Goal: Task Accomplishment & Management: Manage account settings

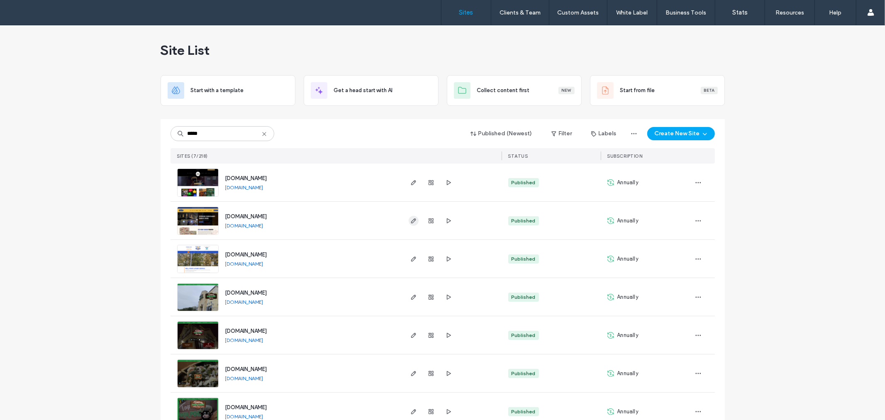
type input "*****"
click at [413, 220] on icon "button" at bounding box center [413, 220] width 7 height 7
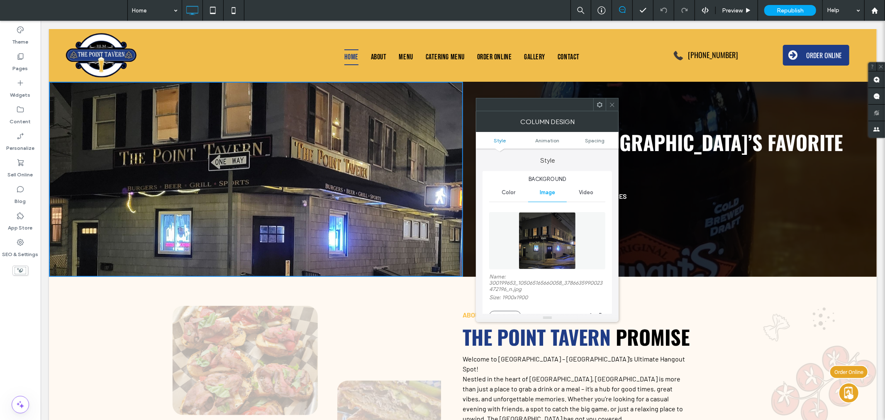
scroll to position [169, 0]
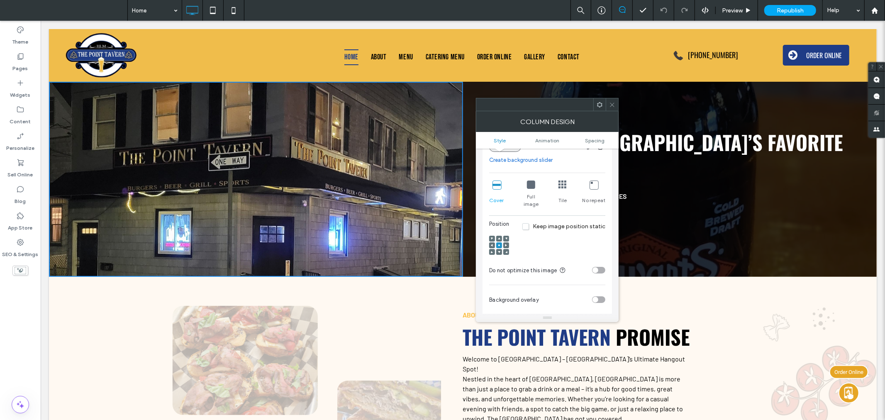
click at [509, 151] on button "Replace" at bounding box center [505, 147] width 32 height 10
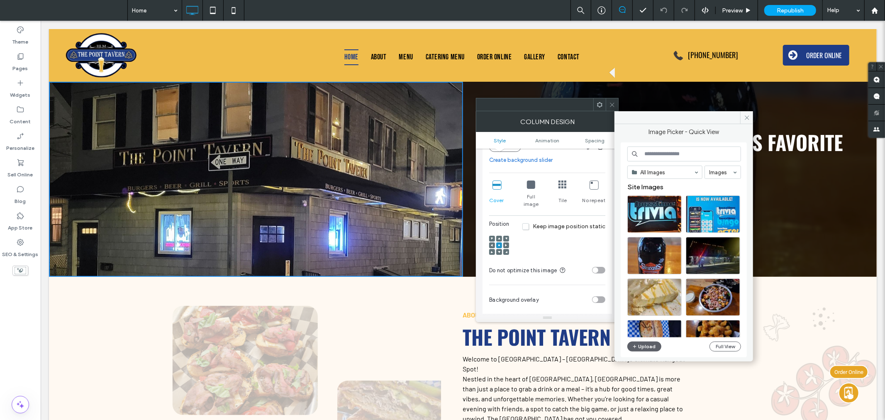
click at [548, 162] on link "Create background slider" at bounding box center [547, 160] width 116 height 8
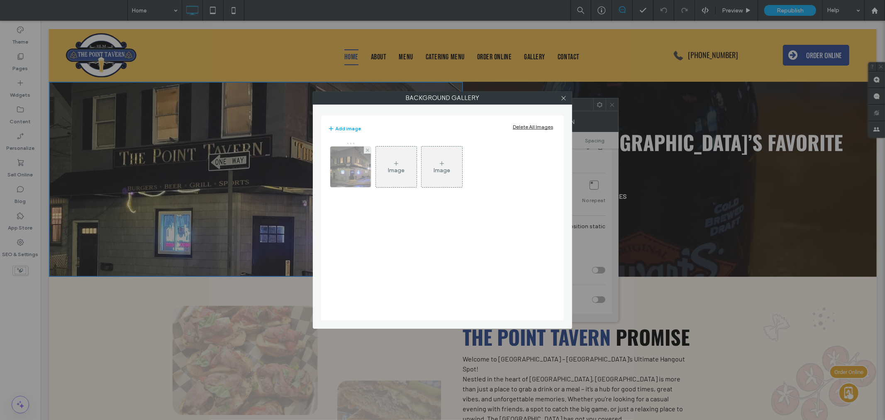
click at [349, 168] on img at bounding box center [350, 166] width 41 height 41
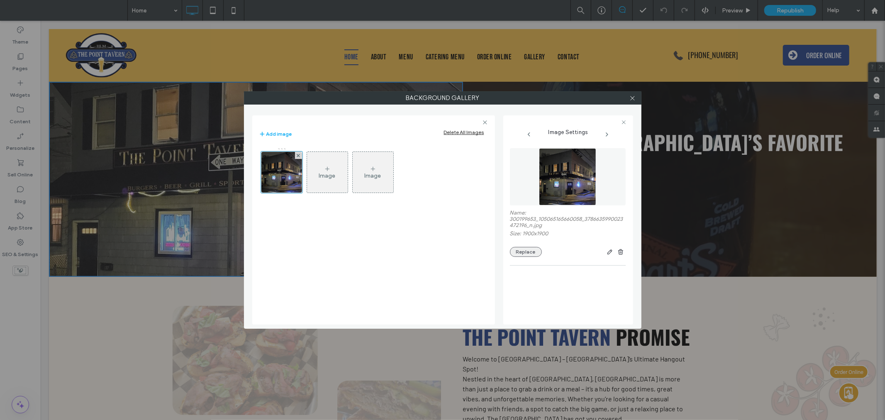
click at [524, 253] on button "Replace" at bounding box center [526, 252] width 32 height 10
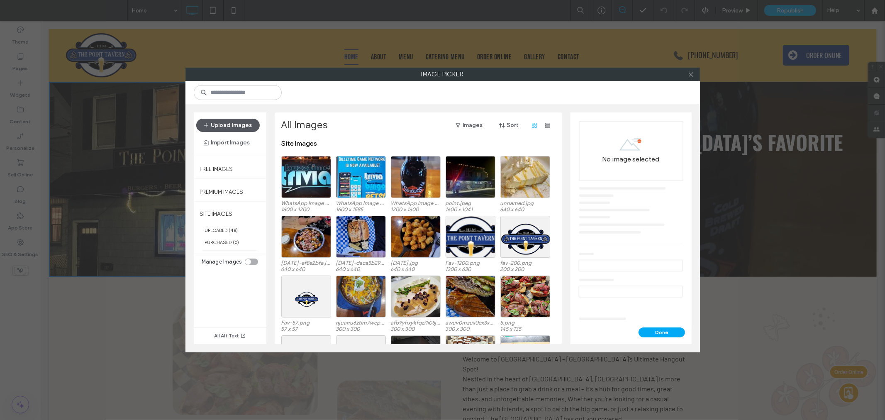
click at [247, 122] on button "Upload Images" at bounding box center [227, 125] width 63 height 13
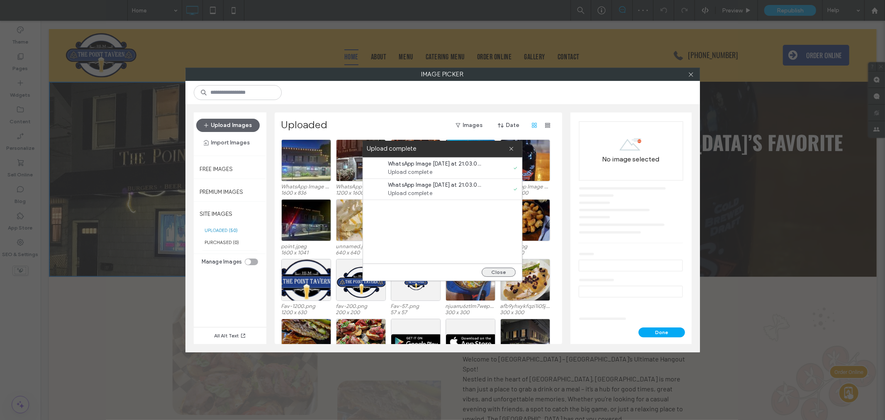
click at [502, 273] on button "Close" at bounding box center [499, 272] width 34 height 9
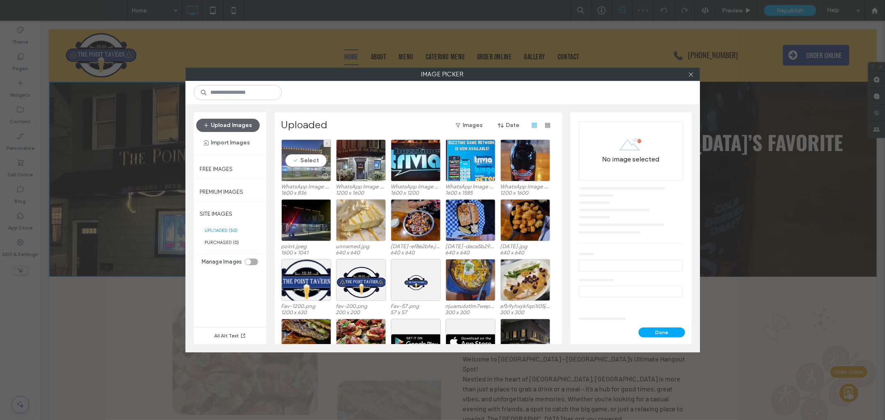
click at [302, 164] on div "Select" at bounding box center [306, 160] width 50 height 42
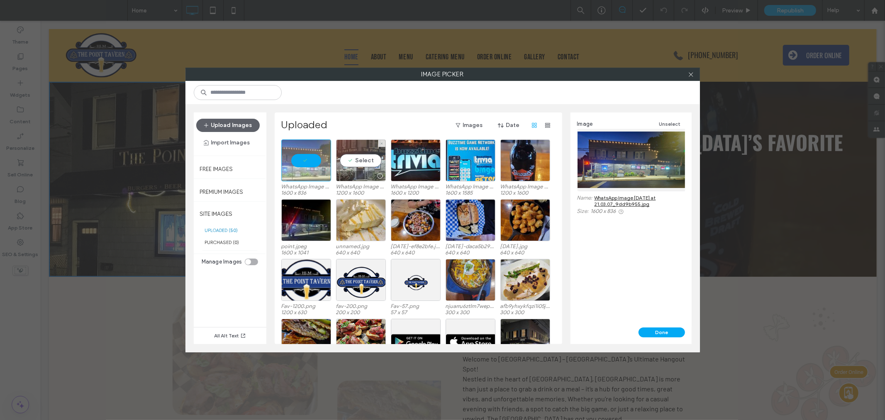
click at [353, 163] on div "Select" at bounding box center [361, 160] width 50 height 42
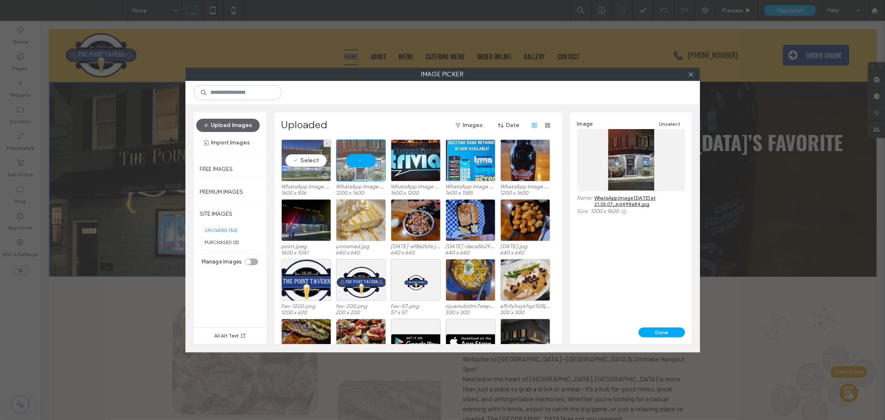
click at [311, 158] on div "Select" at bounding box center [306, 160] width 50 height 42
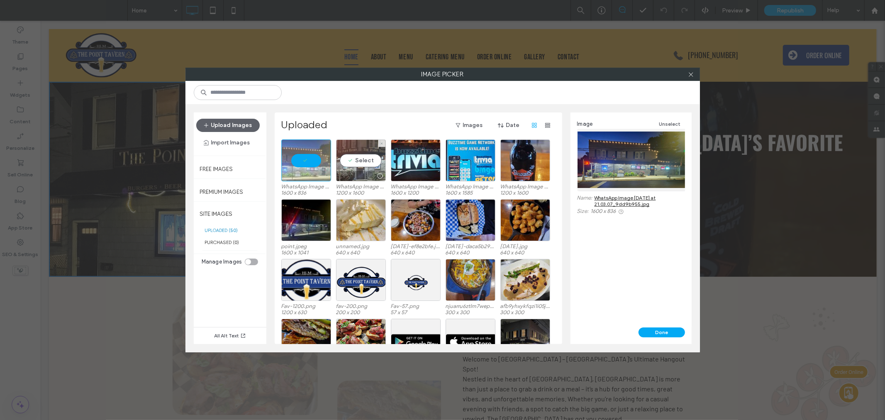
click at [362, 163] on div "Select" at bounding box center [361, 160] width 50 height 42
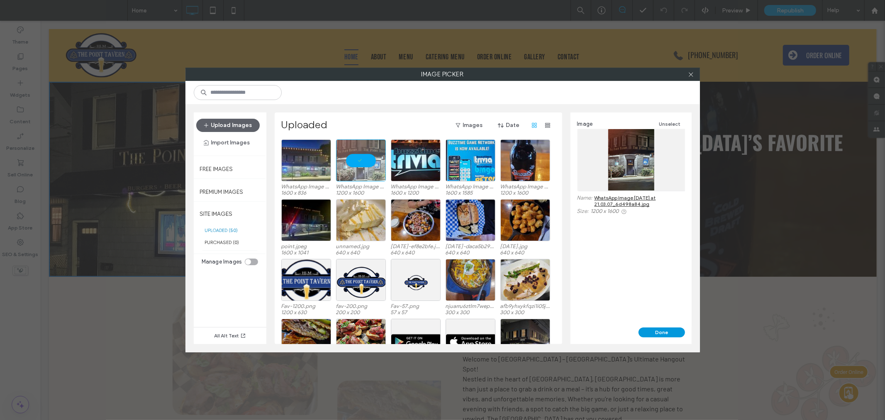
click at [669, 329] on button "Done" at bounding box center [661, 332] width 46 height 10
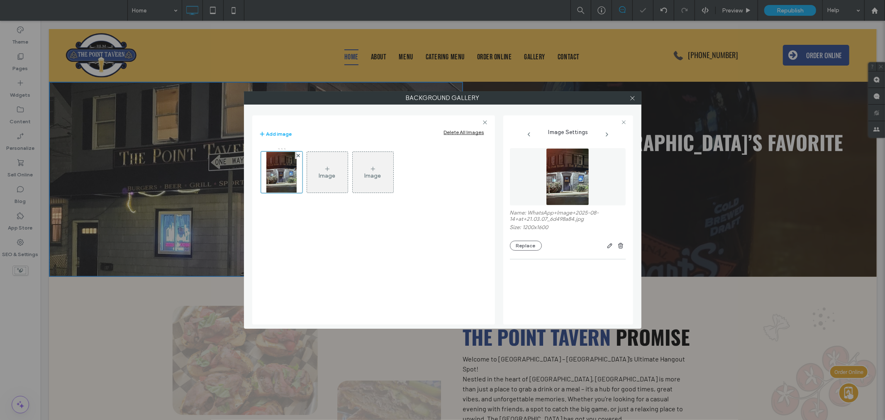
scroll to position [163, 0]
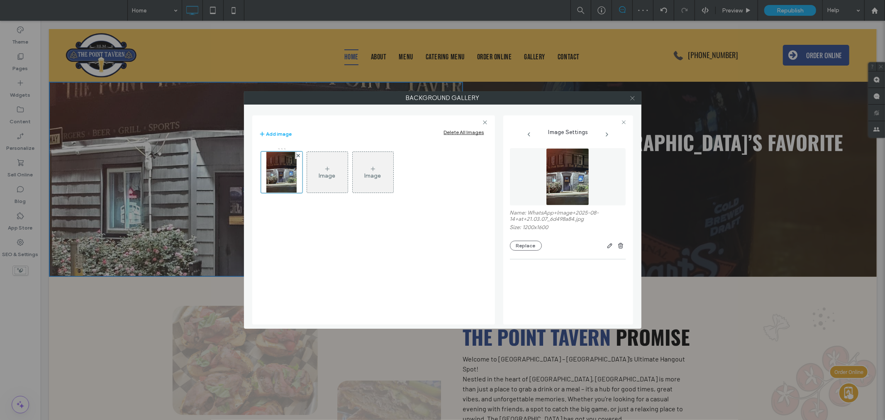
click at [633, 95] on icon at bounding box center [632, 98] width 6 height 6
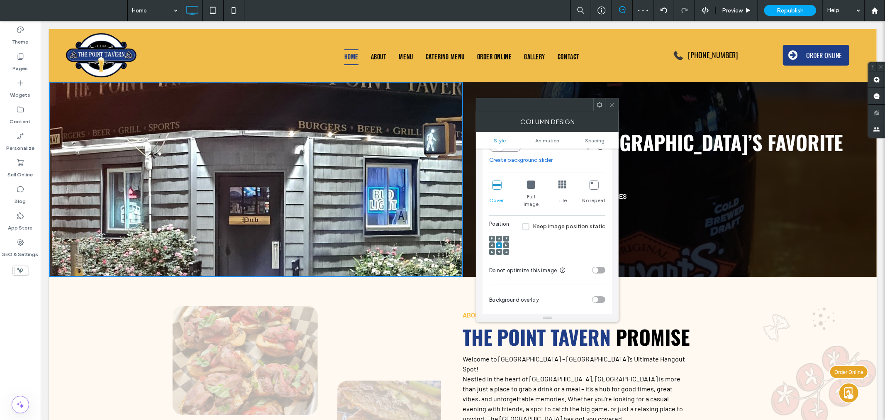
click at [249, 173] on div "Click To Paste" at bounding box center [256, 178] width 414 height 195
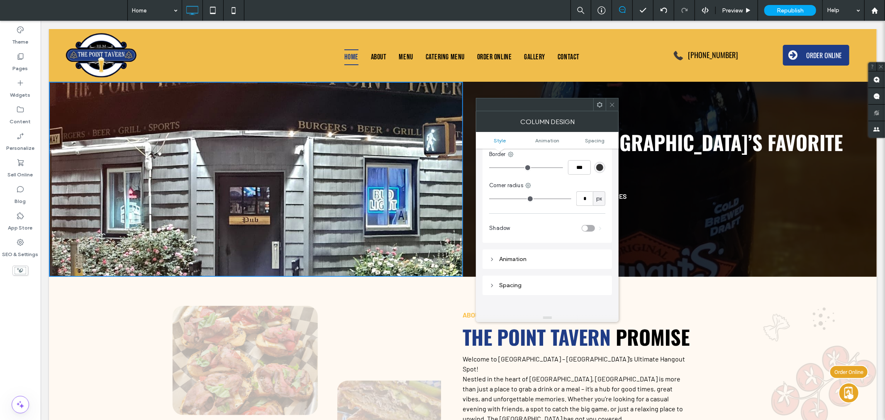
scroll to position [0, 0]
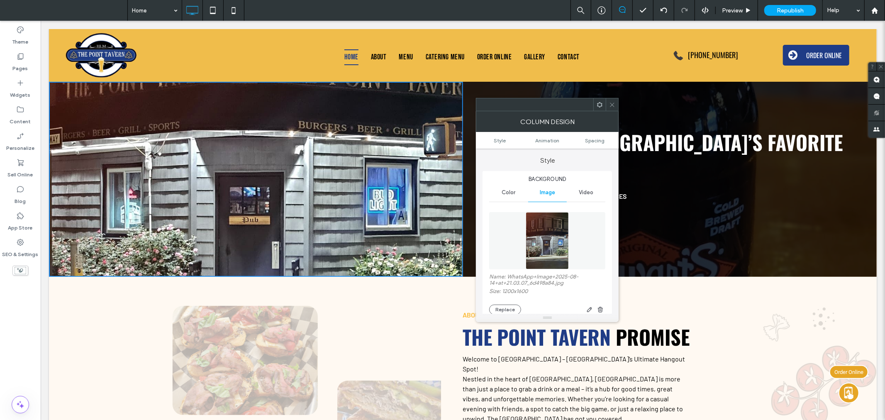
click at [555, 246] on img at bounding box center [547, 240] width 43 height 57
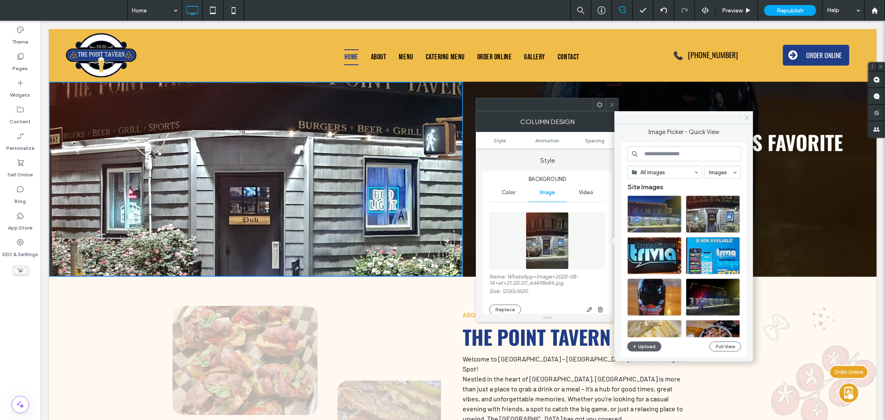
click at [745, 115] on use at bounding box center [747, 117] width 4 height 4
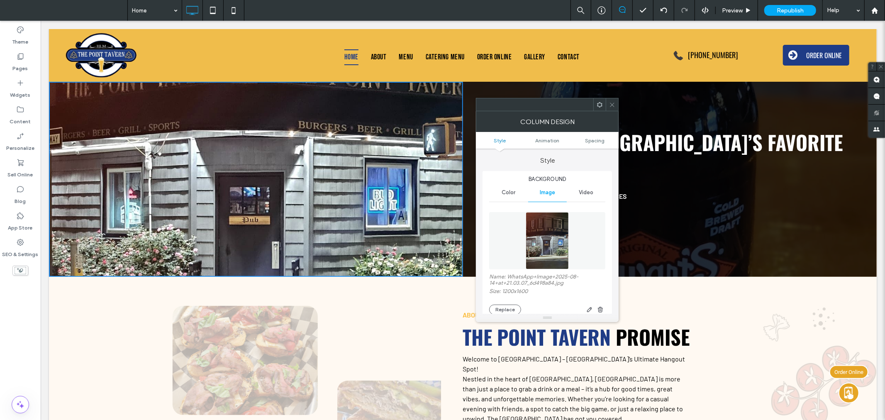
scroll to position [169, 0]
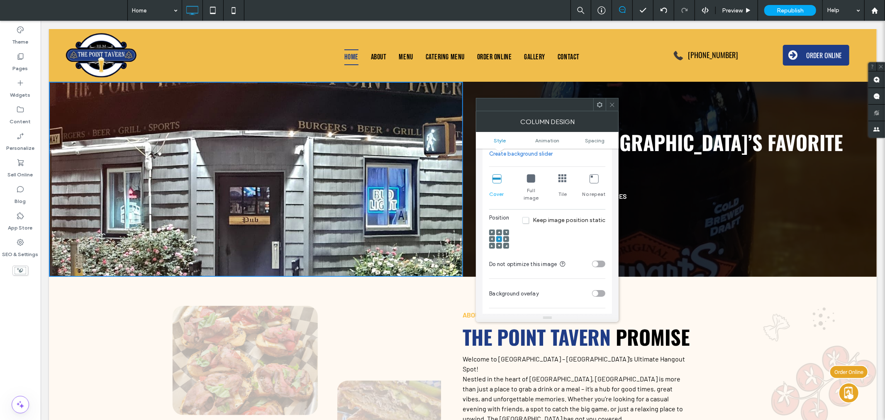
click at [534, 152] on link "Create background slider" at bounding box center [547, 154] width 116 height 8
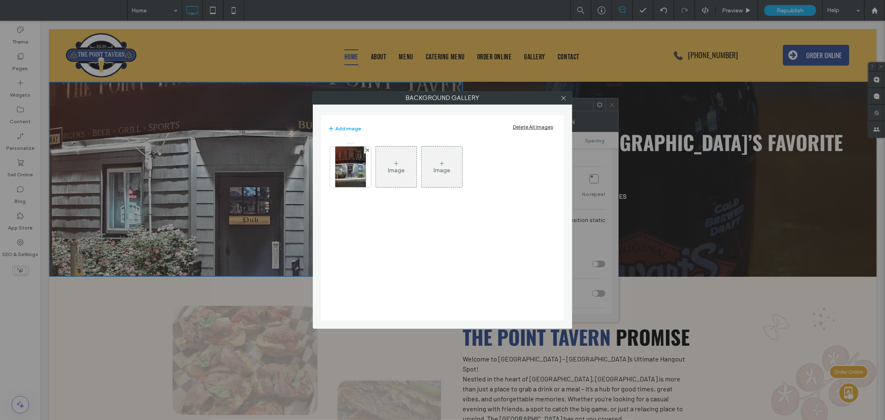
click at [393, 170] on div "Image" at bounding box center [396, 170] width 17 height 7
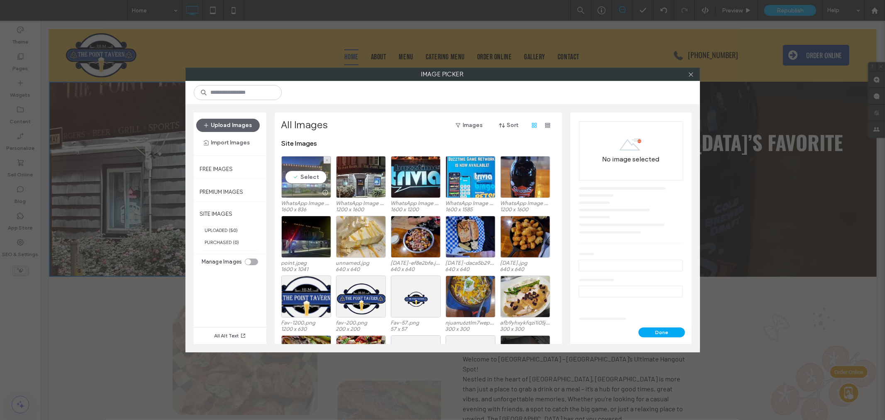
click at [319, 173] on div "Select" at bounding box center [306, 177] width 50 height 42
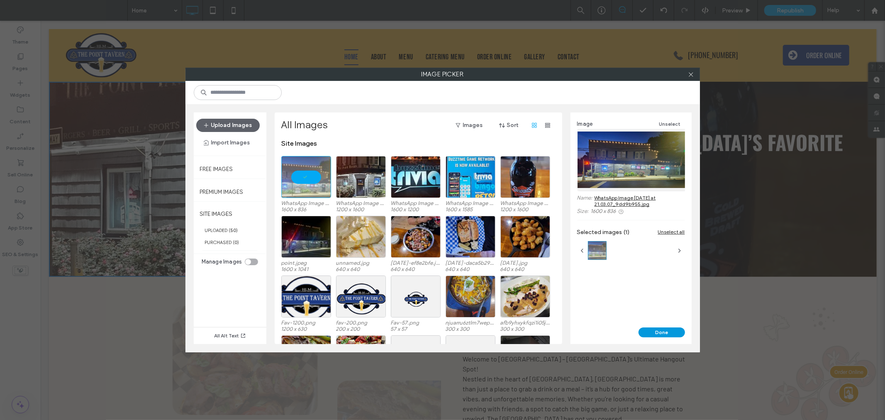
click at [657, 331] on button "Done" at bounding box center [661, 332] width 46 height 10
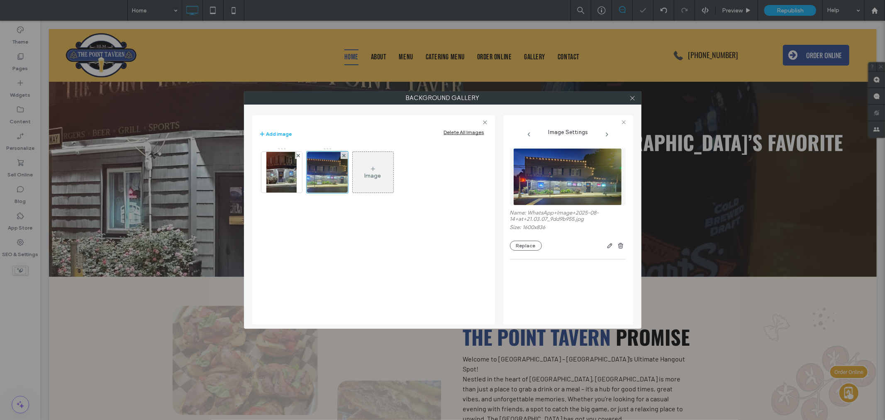
scroll to position [151, 0]
click at [633, 95] on icon at bounding box center [632, 98] width 6 height 6
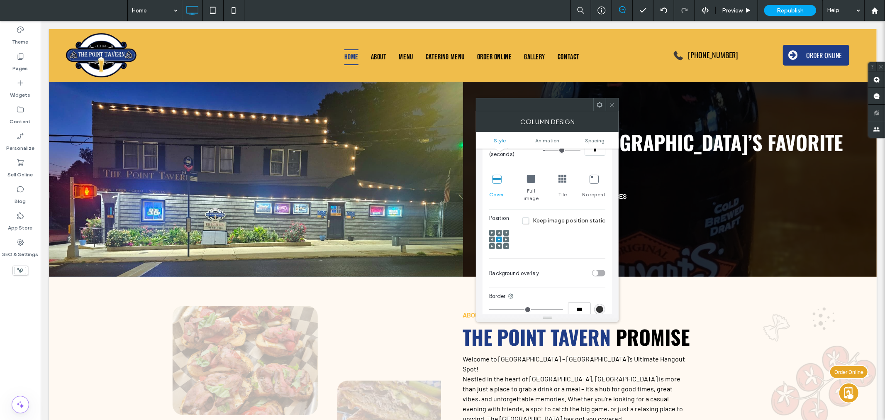
click at [611, 108] on span at bounding box center [612, 104] width 6 height 12
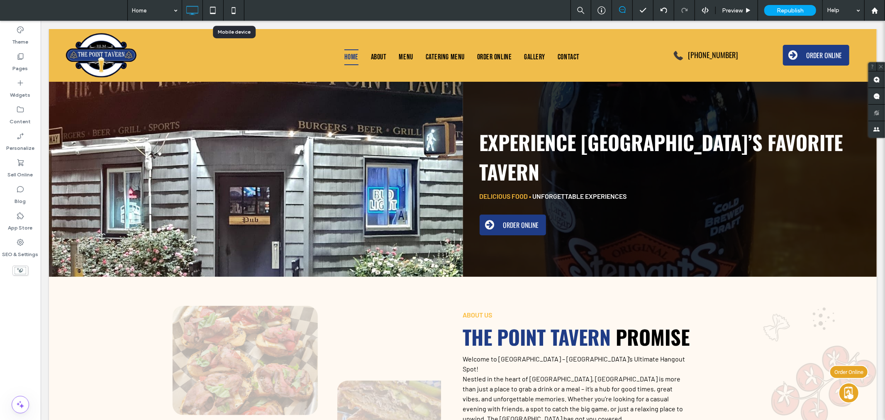
click at [232, 10] on icon at bounding box center [233, 10] width 17 height 17
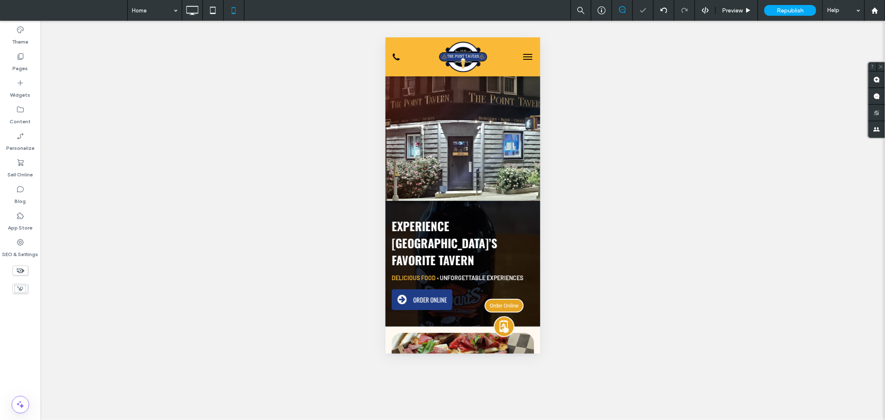
scroll to position [0, 0]
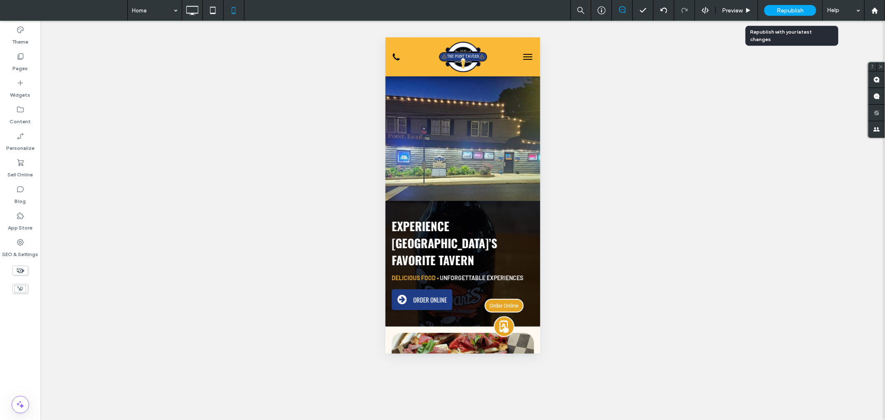
click at [779, 10] on span "Republish" at bounding box center [790, 10] width 27 height 7
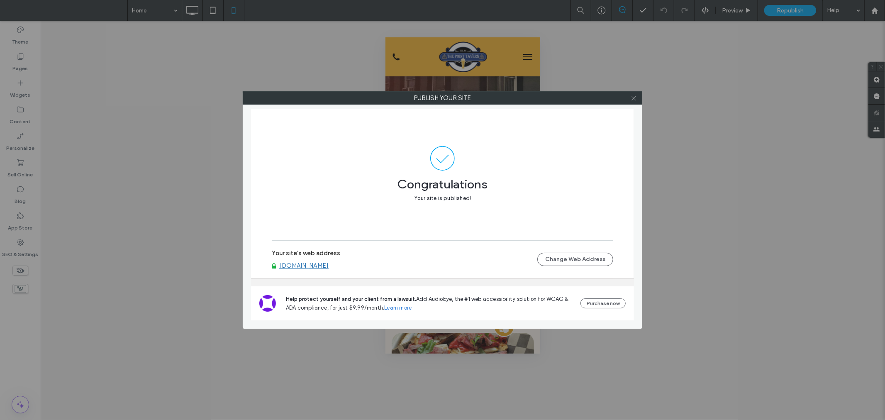
click at [631, 98] on icon at bounding box center [634, 98] width 6 height 6
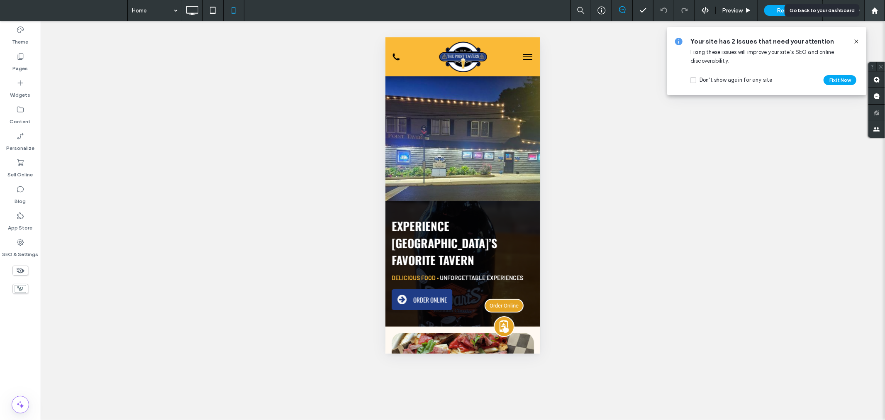
click at [876, 13] on use at bounding box center [874, 10] width 6 height 6
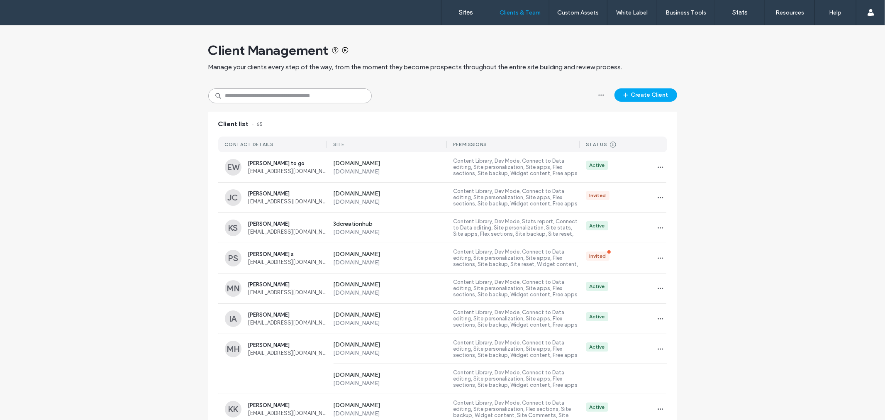
click at [330, 93] on input at bounding box center [289, 95] width 163 height 15
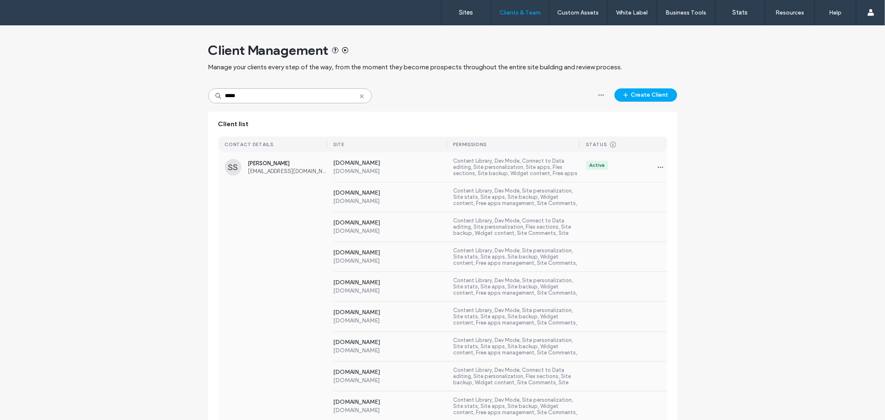
type input "*****"
click at [290, 157] on div "SS Shalini Shalini shalinisweet@gmail.com www.masalaartnj.com www.masalaartnj.c…" at bounding box center [442, 167] width 449 height 30
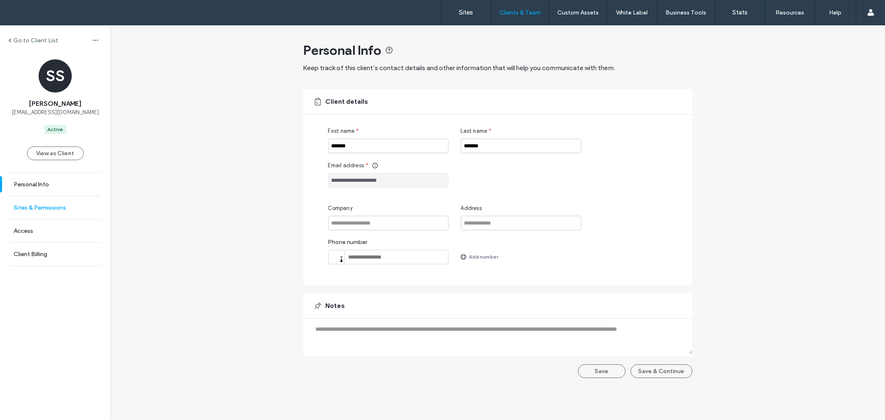
click at [53, 206] on label "Sites & Permissions" at bounding box center [40, 207] width 52 height 7
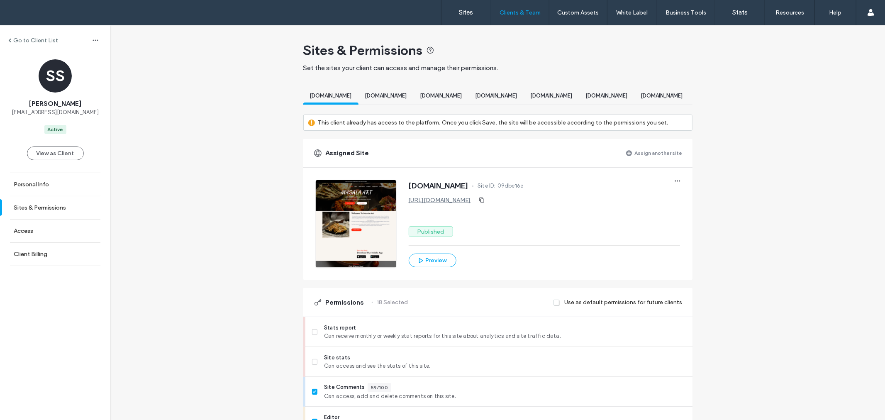
click at [665, 156] on label "Assign another site" at bounding box center [659, 153] width 48 height 15
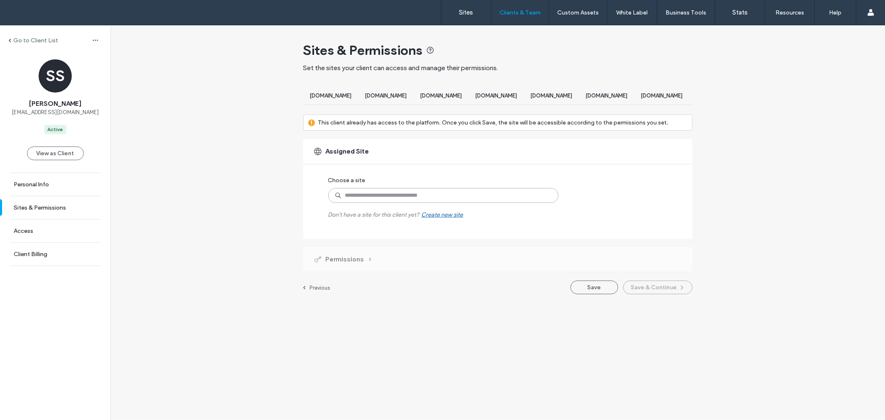
click at [372, 203] on input at bounding box center [443, 195] width 230 height 15
type input "****"
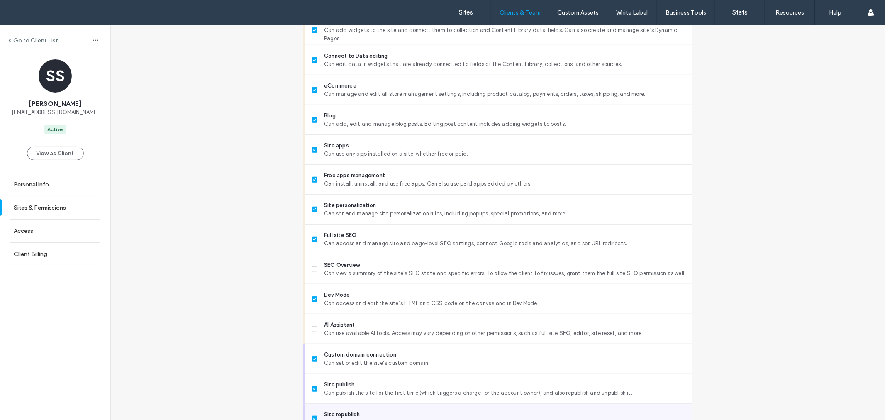
scroll to position [651, 0]
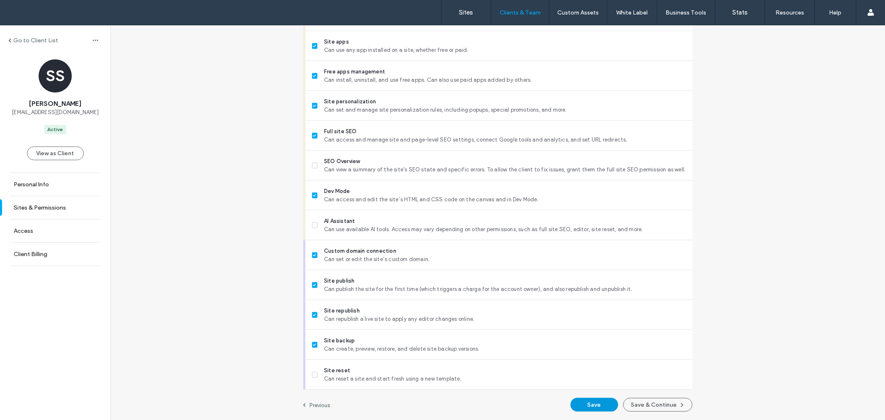
click at [605, 401] on button "Save" at bounding box center [594, 405] width 48 height 14
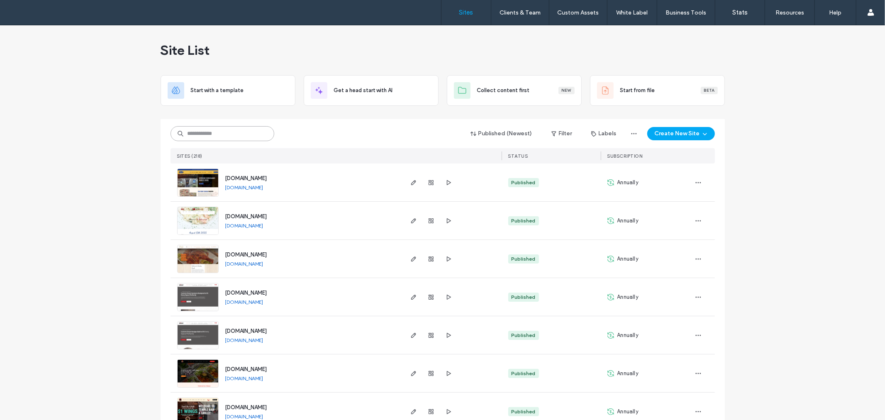
click at [230, 134] on input at bounding box center [222, 133] width 104 height 15
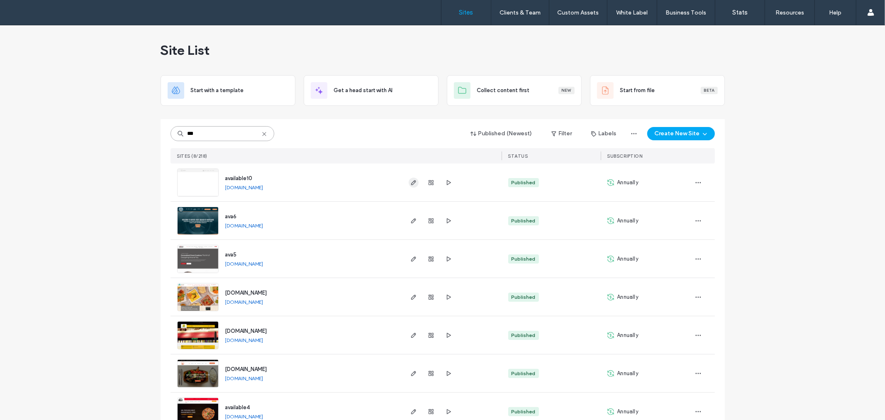
type input "***"
click at [410, 181] on icon "button" at bounding box center [413, 182] width 7 height 7
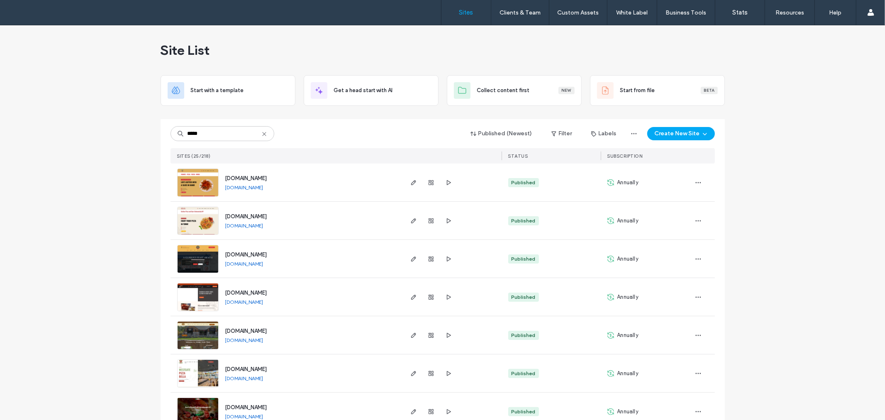
drag, startPoint x: 235, startPoint y: 132, endPoint x: 100, endPoint y: 151, distance: 136.2
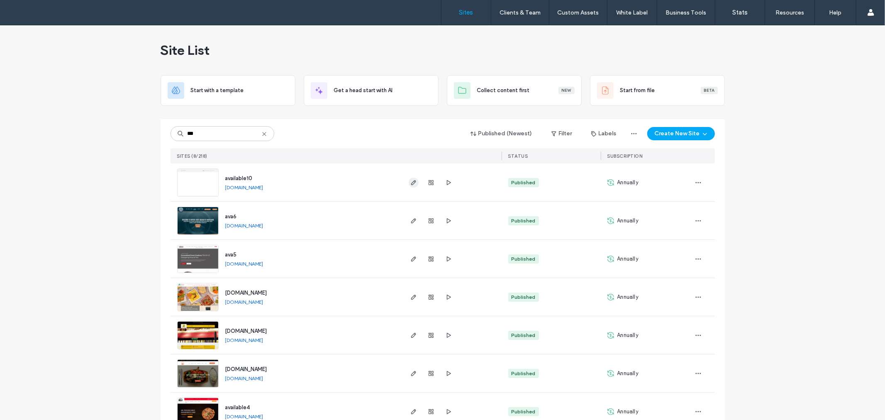
type input "***"
click at [411, 183] on icon "button" at bounding box center [413, 182] width 7 height 7
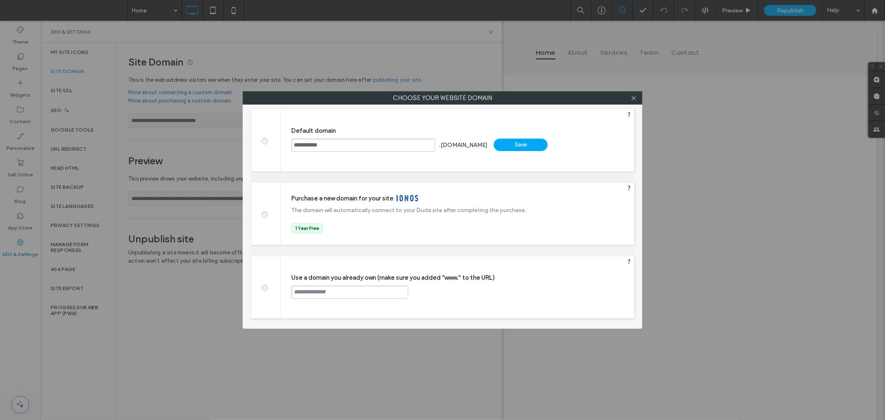
drag, startPoint x: 0, startPoint y: 0, endPoint x: 196, endPoint y: 162, distance: 254.0
click at [196, 162] on div "**********" at bounding box center [442, 210] width 885 height 420
type input "**********"
click at [526, 146] on div "Save" at bounding box center [521, 145] width 54 height 12
type input "**********"
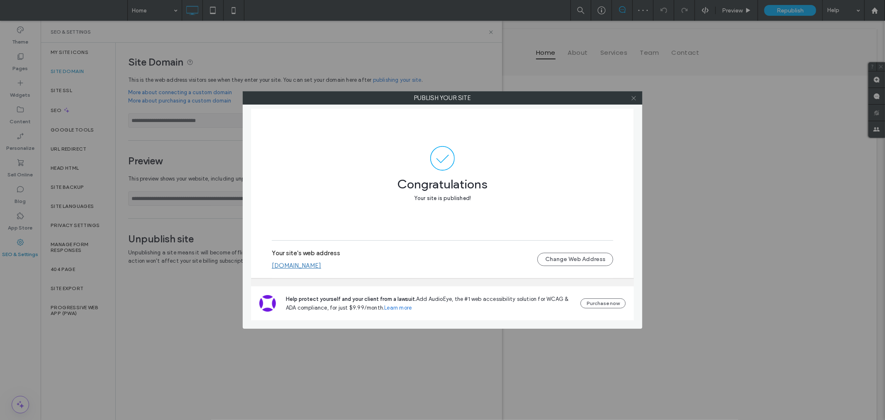
click at [635, 100] on icon at bounding box center [634, 98] width 6 height 6
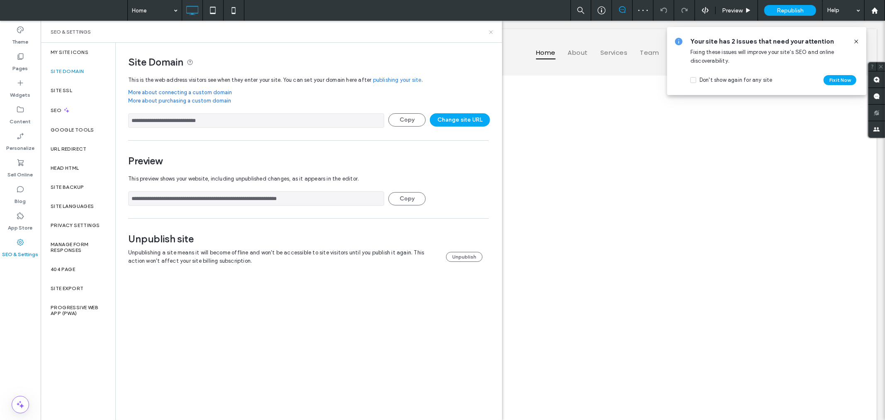
click at [490, 32] on icon at bounding box center [491, 32] width 6 height 6
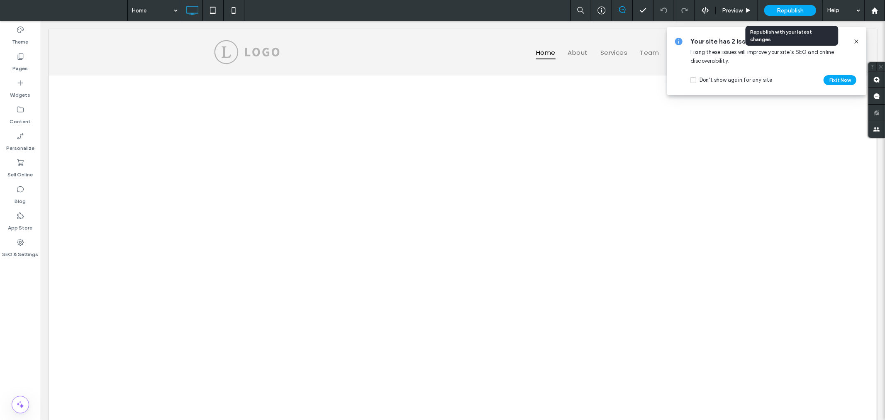
click at [781, 10] on span "Republish" at bounding box center [790, 10] width 27 height 7
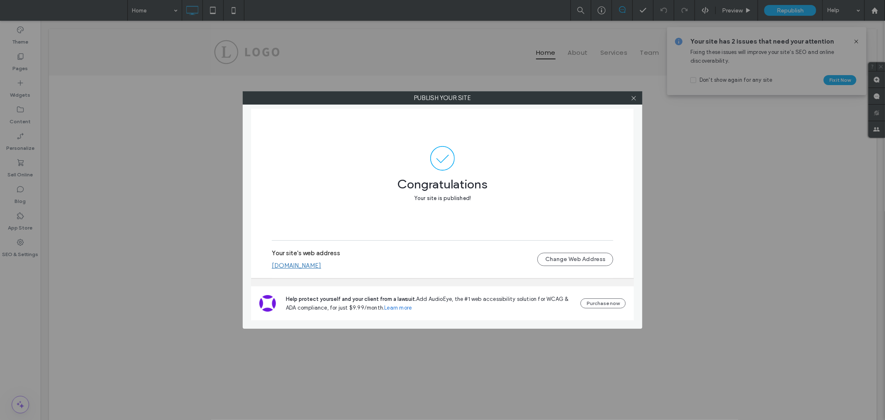
click at [321, 267] on link "[DOMAIN_NAME]" at bounding box center [296, 265] width 49 height 7
click at [632, 95] on icon at bounding box center [634, 98] width 6 height 6
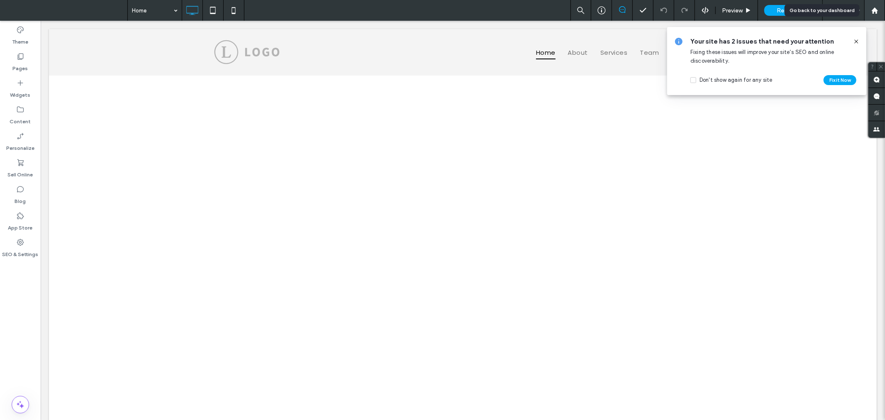
click at [875, 7] on icon at bounding box center [874, 10] width 7 height 7
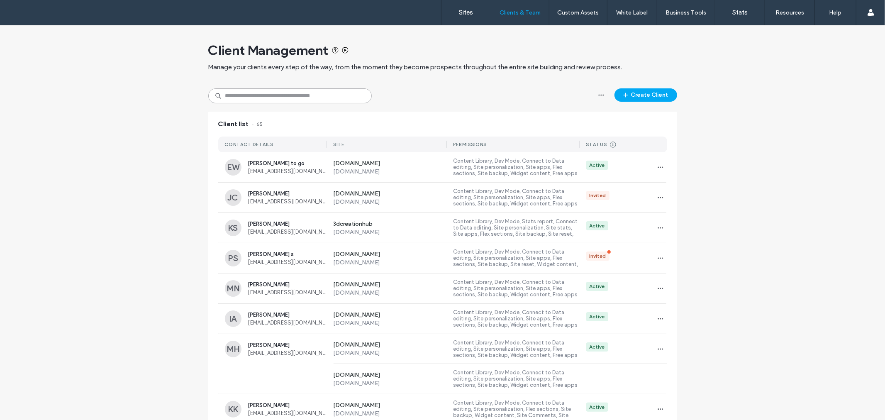
click at [313, 89] on input at bounding box center [289, 95] width 163 height 15
type input "*"
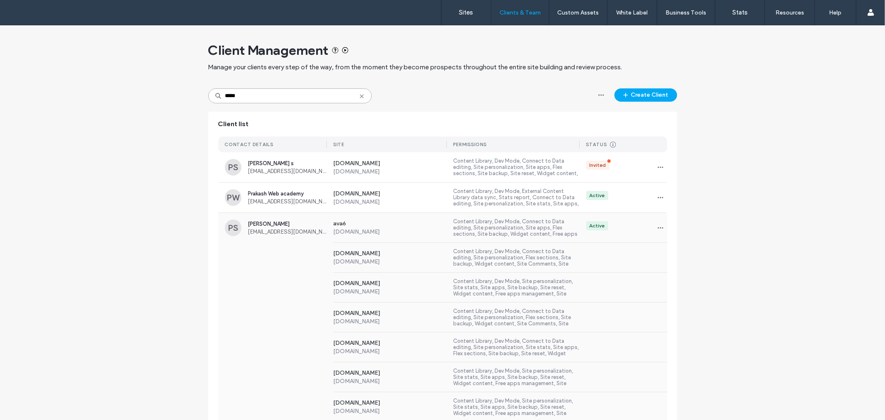
type input "*****"
click at [295, 227] on span "Prakash Singh" at bounding box center [287, 224] width 79 height 6
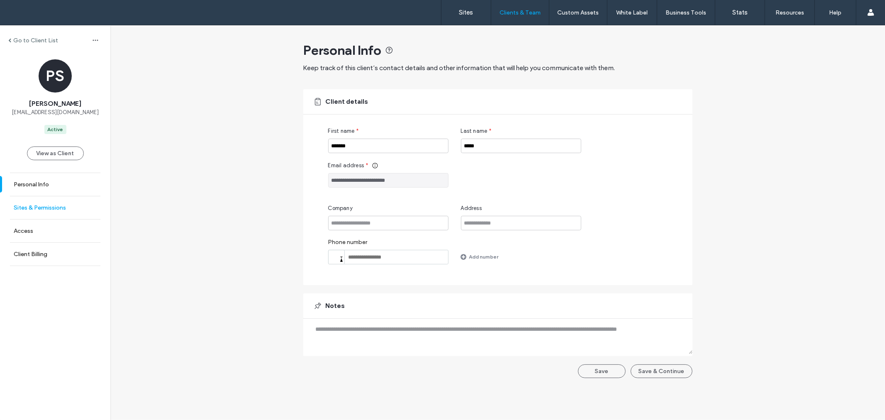
click at [51, 211] on link "Sites & Permissions" at bounding box center [55, 207] width 110 height 23
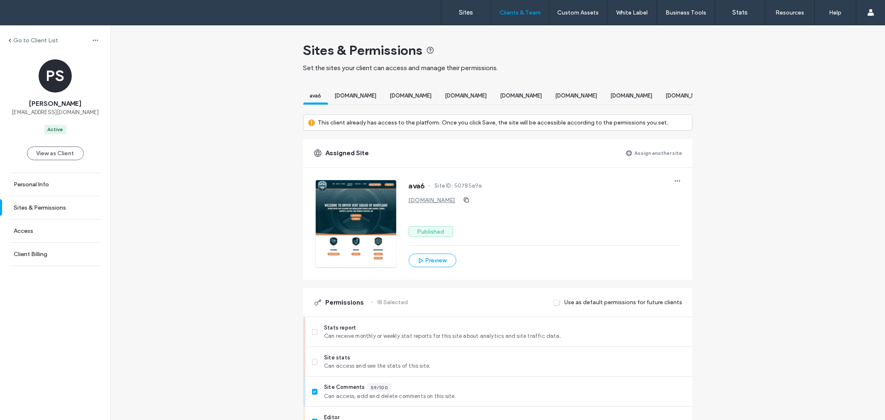
click at [651, 158] on label "Assign another site" at bounding box center [659, 153] width 48 height 15
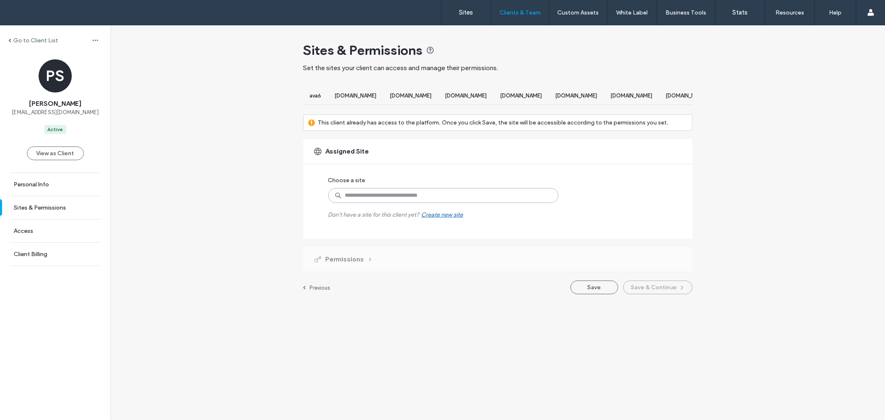
click at [492, 197] on input at bounding box center [443, 195] width 230 height 15
type input "********"
click at [820, 212] on div "Go to Client List PS Prakash Singh qms.prakashsingh@gmail.com Active View as Cl…" at bounding box center [497, 163] width 775 height 277
click at [465, 15] on label "Sites" at bounding box center [466, 12] width 14 height 7
